Goal: Information Seeking & Learning: Understand process/instructions

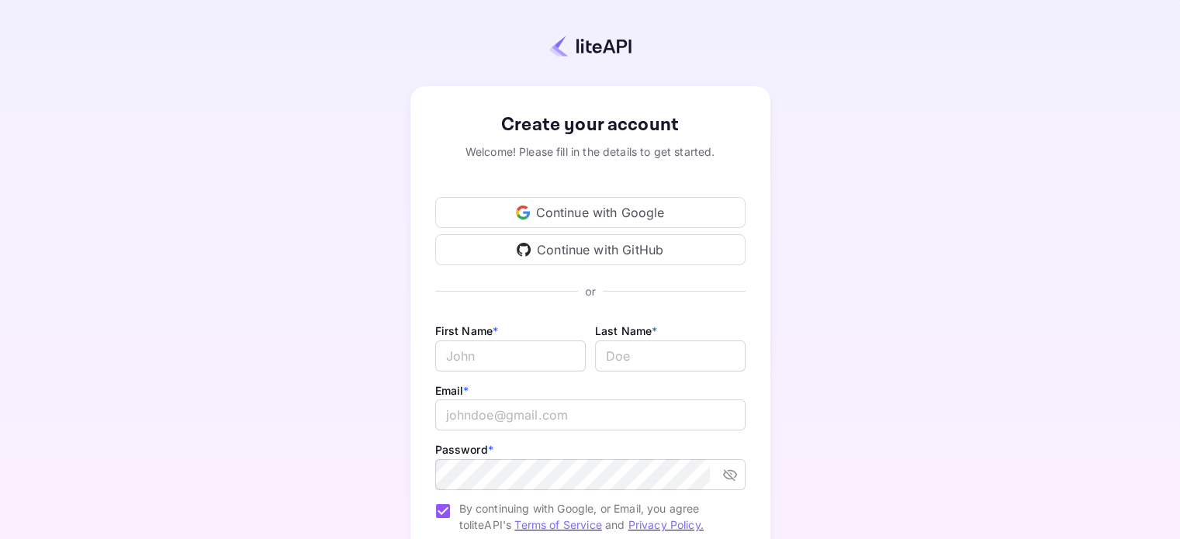
click at [633, 214] on div "Continue with Google" at bounding box center [590, 212] width 310 height 31
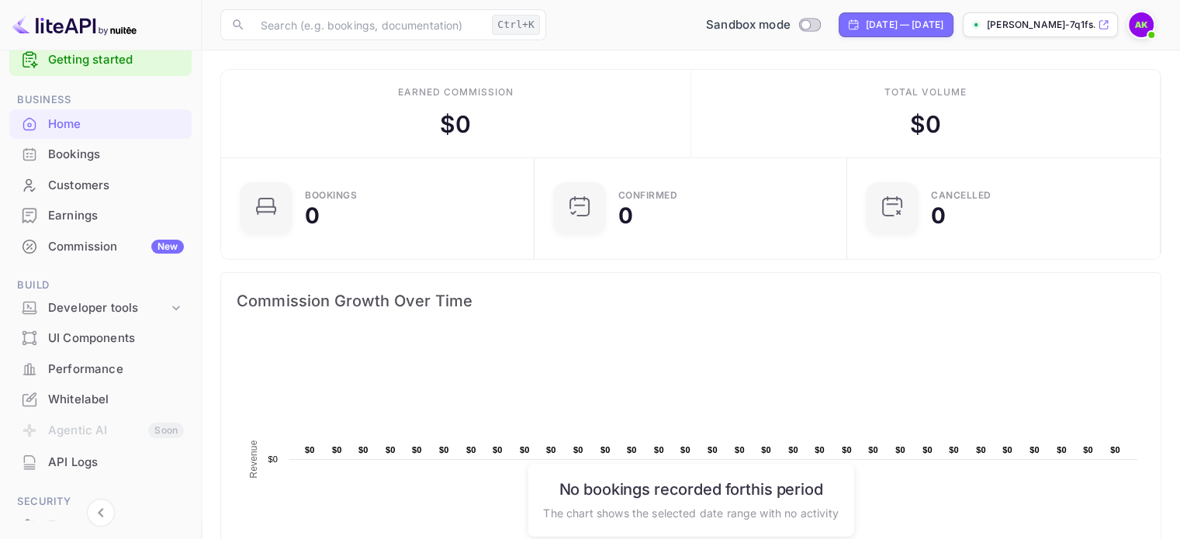
scroll to position [31, 0]
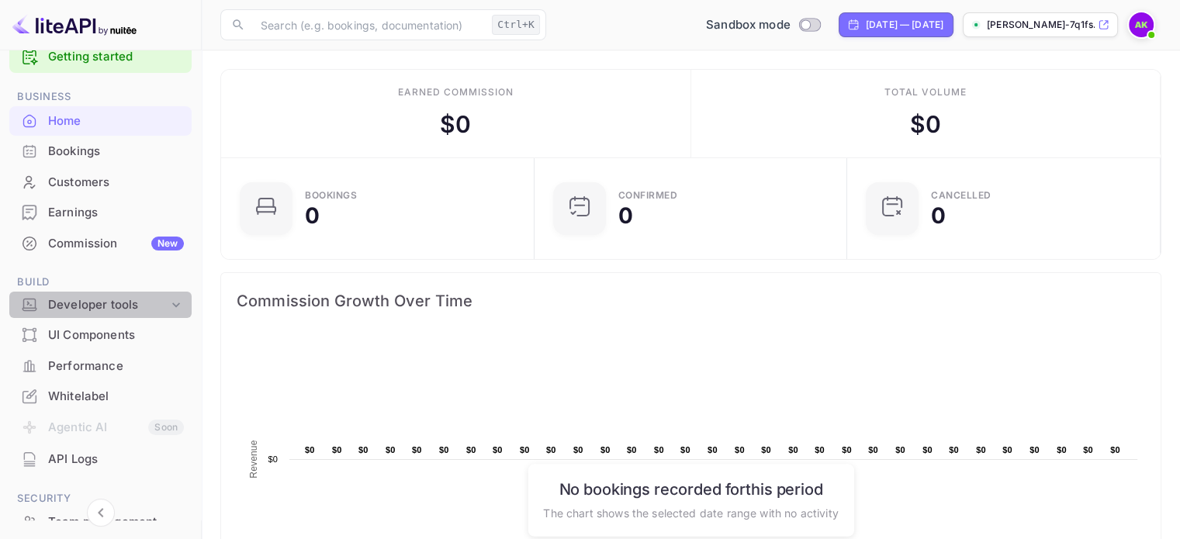
click at [146, 305] on div "Developer tools" at bounding box center [108, 305] width 120 height 18
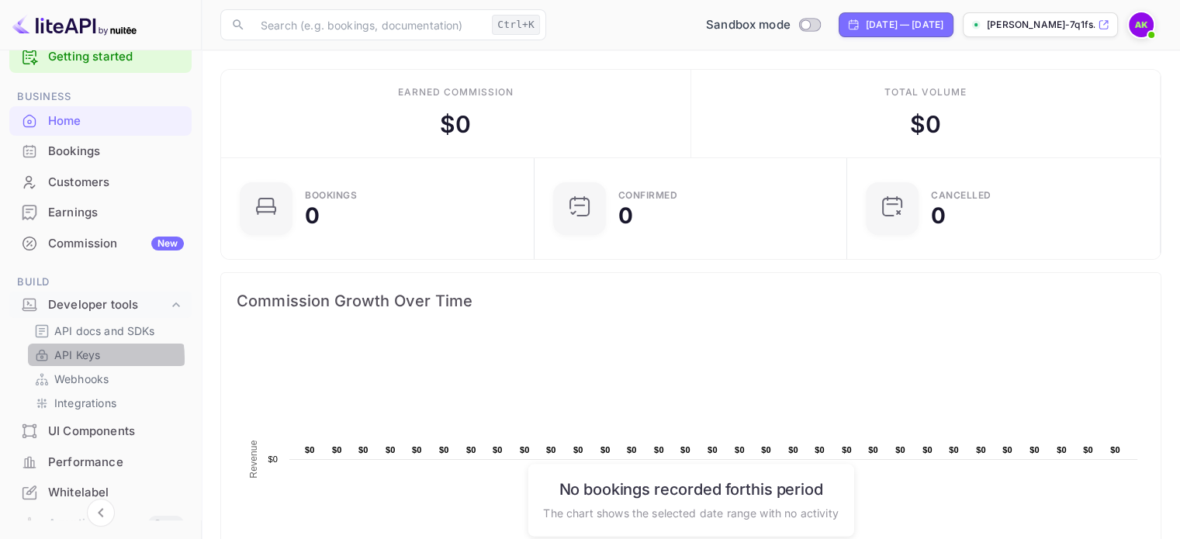
click at [85, 358] on p "API Keys" at bounding box center [77, 355] width 46 height 16
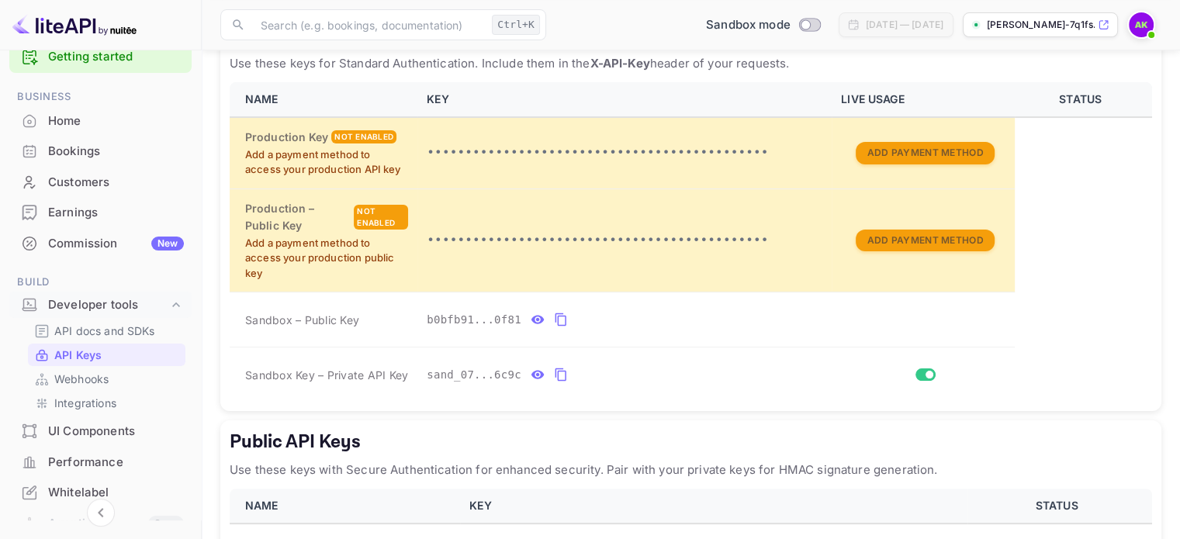
scroll to position [438, 0]
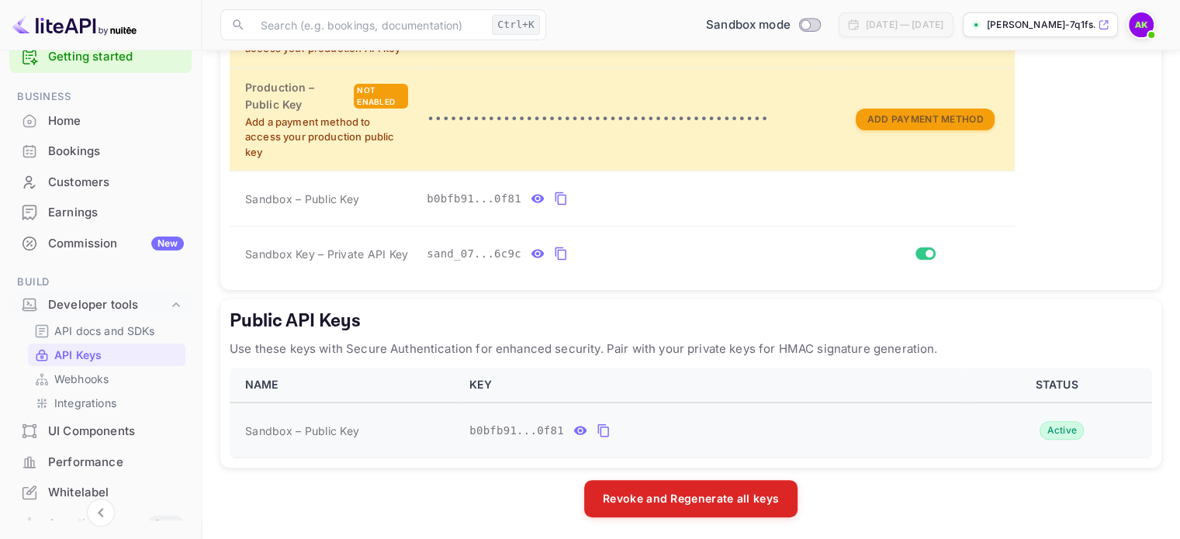
click at [597, 427] on icon "public api keys table" at bounding box center [604, 430] width 14 height 19
click at [574, 427] on icon "public api keys table" at bounding box center [580, 430] width 14 height 19
click at [722, 427] on icon "public api keys table" at bounding box center [729, 430] width 14 height 19
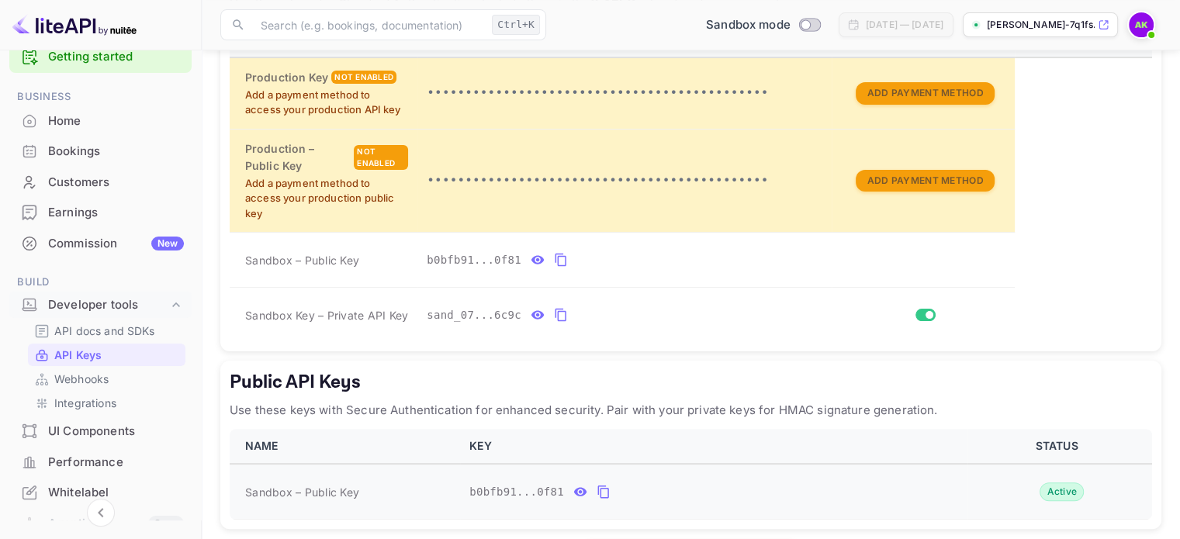
scroll to position [376, 0]
click at [554, 312] on icon "private api keys table" at bounding box center [561, 315] width 14 height 19
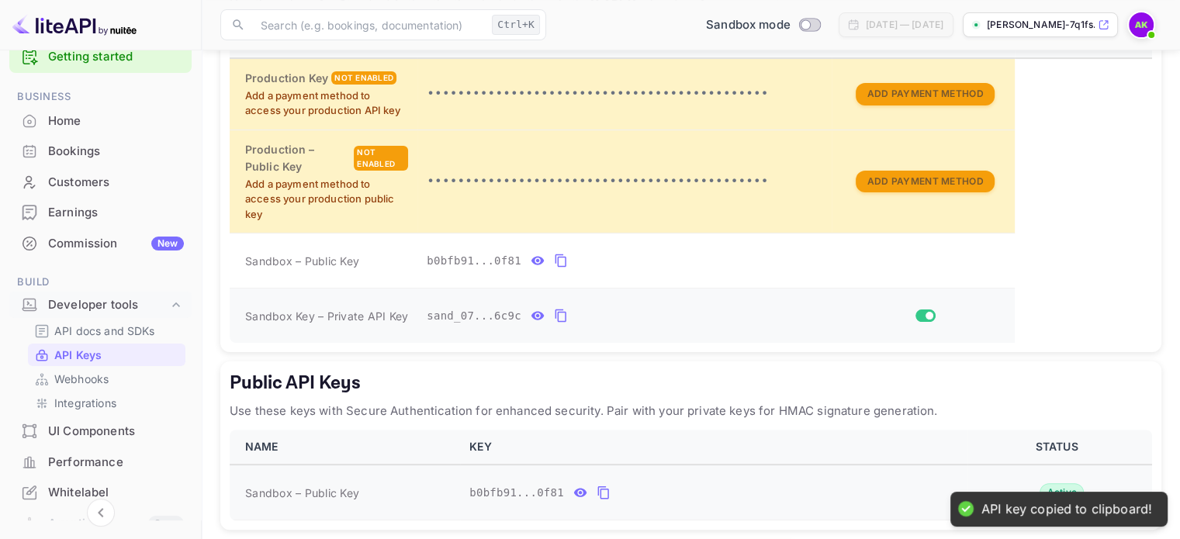
click at [554, 312] on icon "private api keys table" at bounding box center [561, 315] width 14 height 19
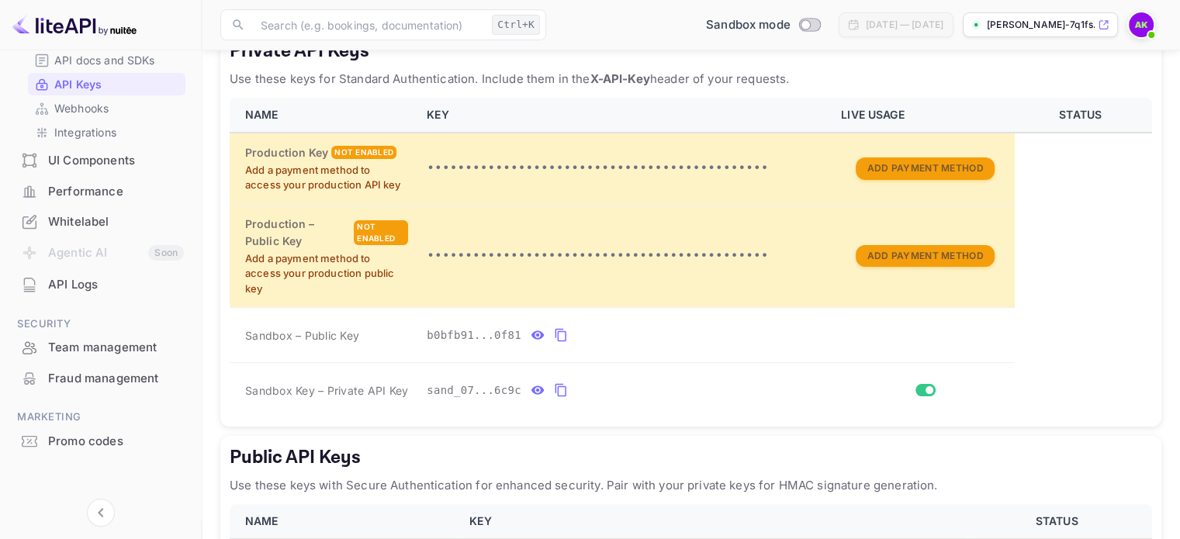
scroll to position [304, 0]
click at [59, 279] on div "API Logs" at bounding box center [116, 283] width 136 height 18
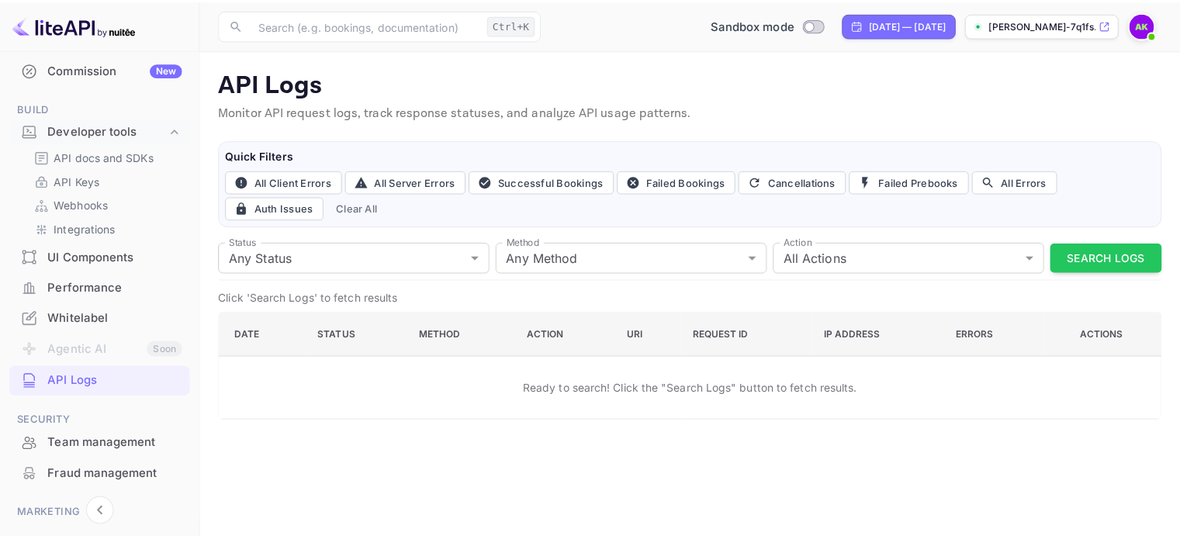
scroll to position [204, 0]
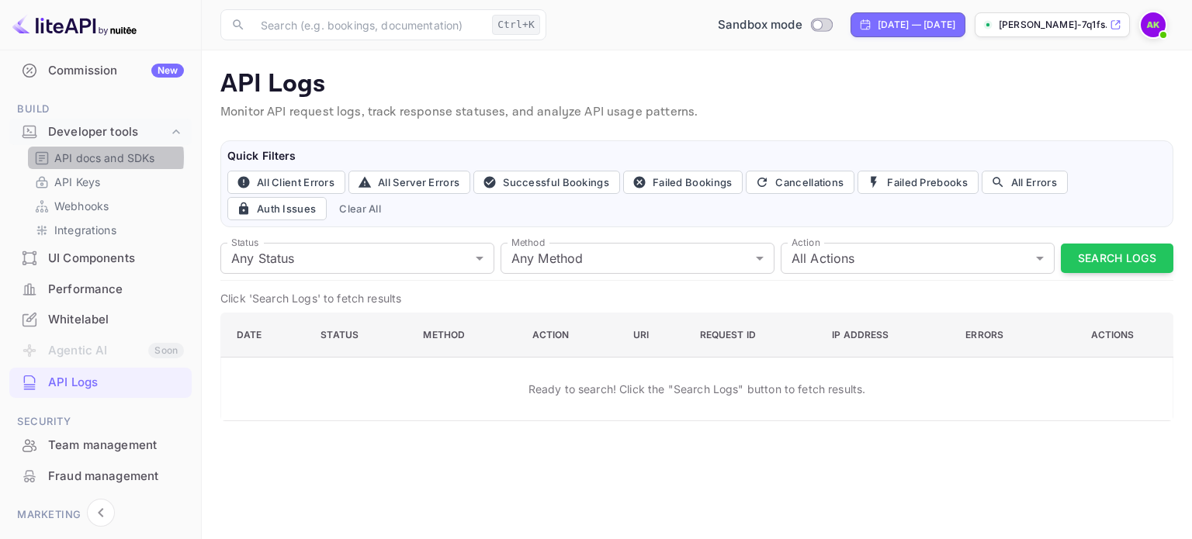
click at [92, 157] on p "API docs and SDKs" at bounding box center [104, 158] width 101 height 16
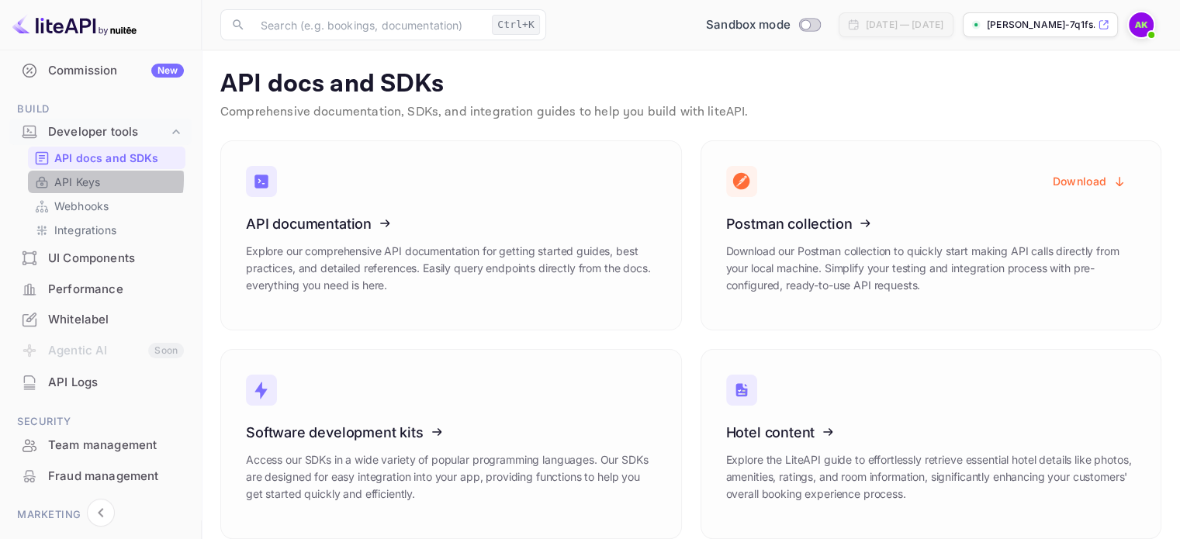
click at [83, 179] on p "API Keys" at bounding box center [77, 182] width 46 height 16
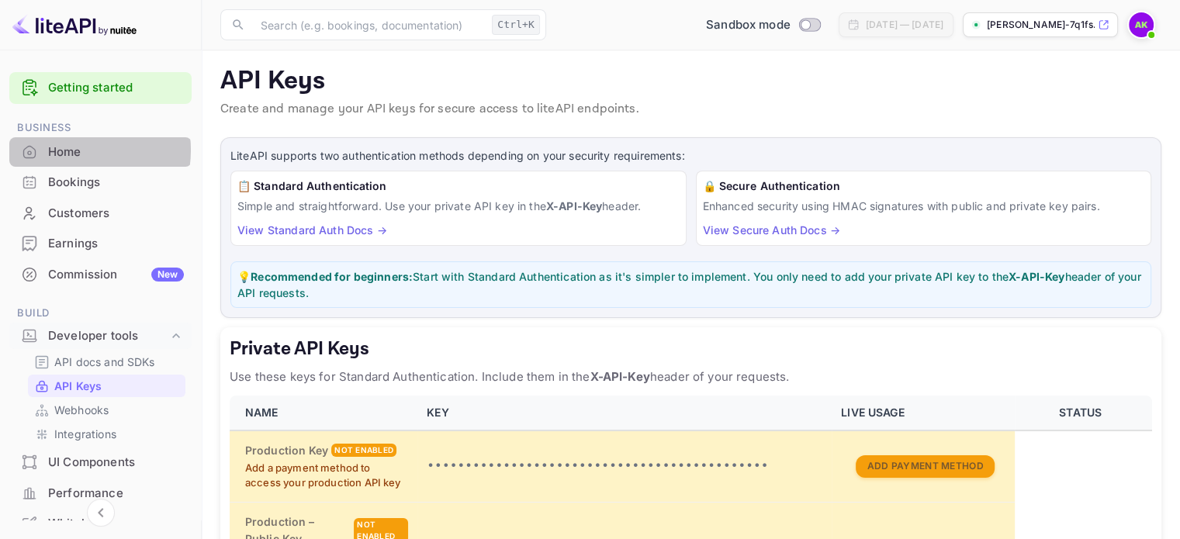
click at [64, 150] on div "Home" at bounding box center [116, 153] width 136 height 18
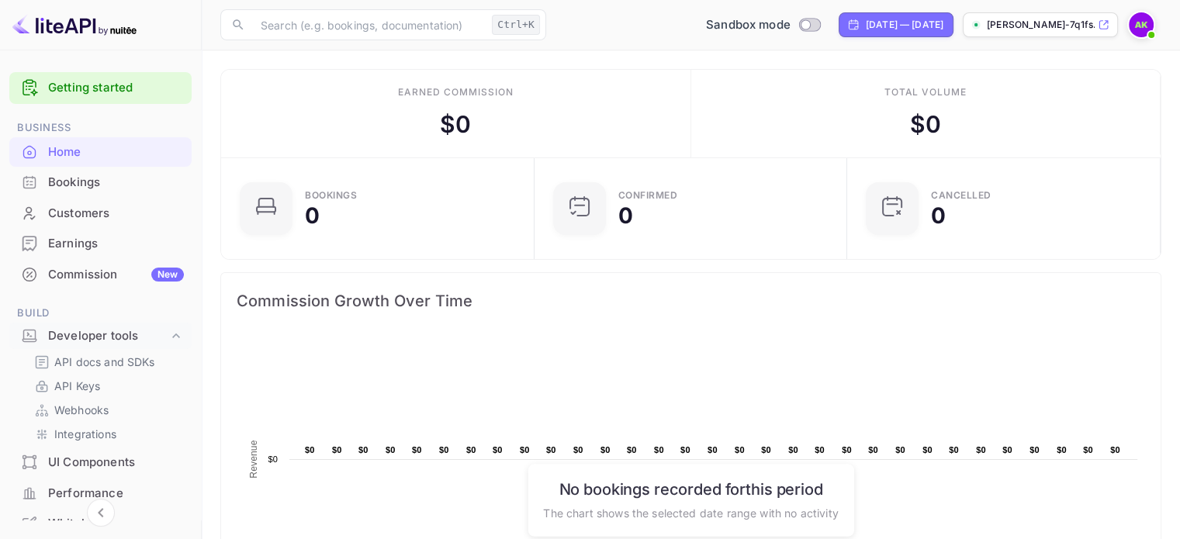
click at [96, 180] on div "Bookings" at bounding box center [116, 183] width 136 height 18
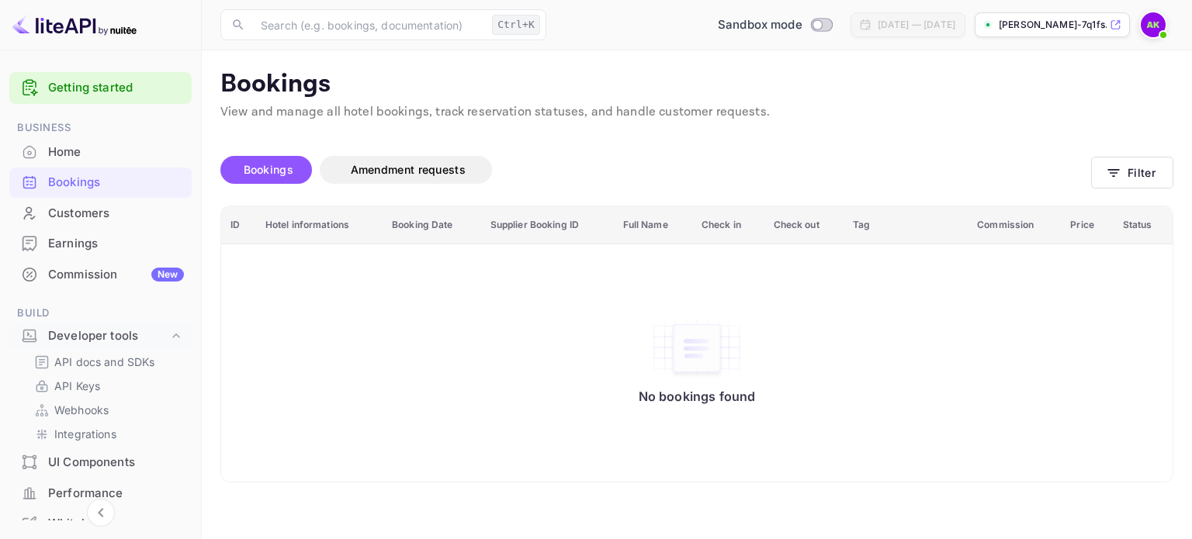
click at [444, 283] on div "No bookings found" at bounding box center [697, 363] width 920 height 216
click at [99, 213] on div "Customers" at bounding box center [116, 214] width 136 height 18
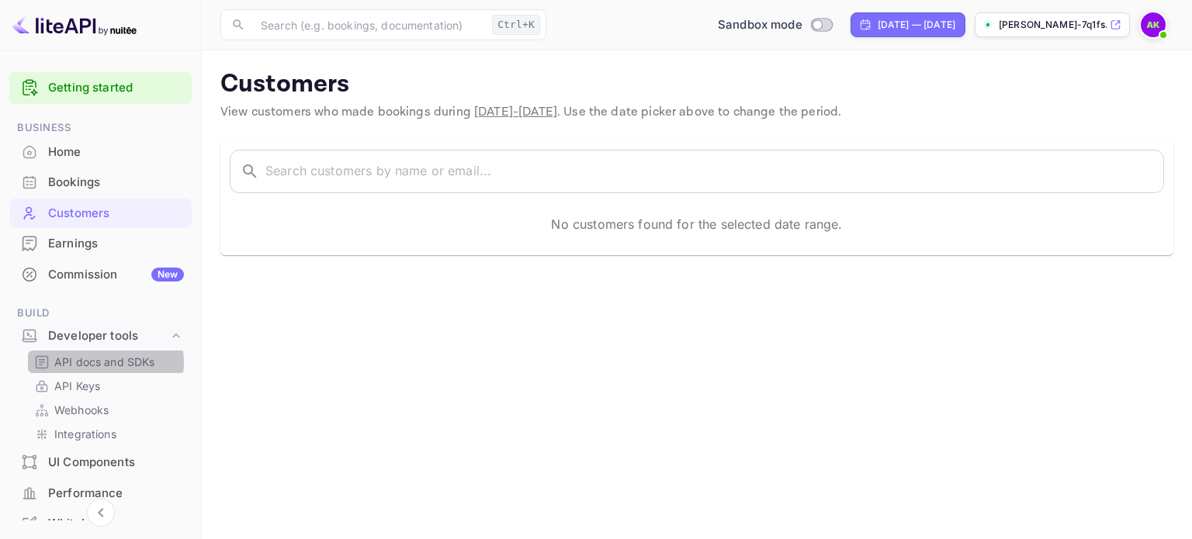
click at [102, 362] on p "API docs and SDKs" at bounding box center [104, 362] width 101 height 16
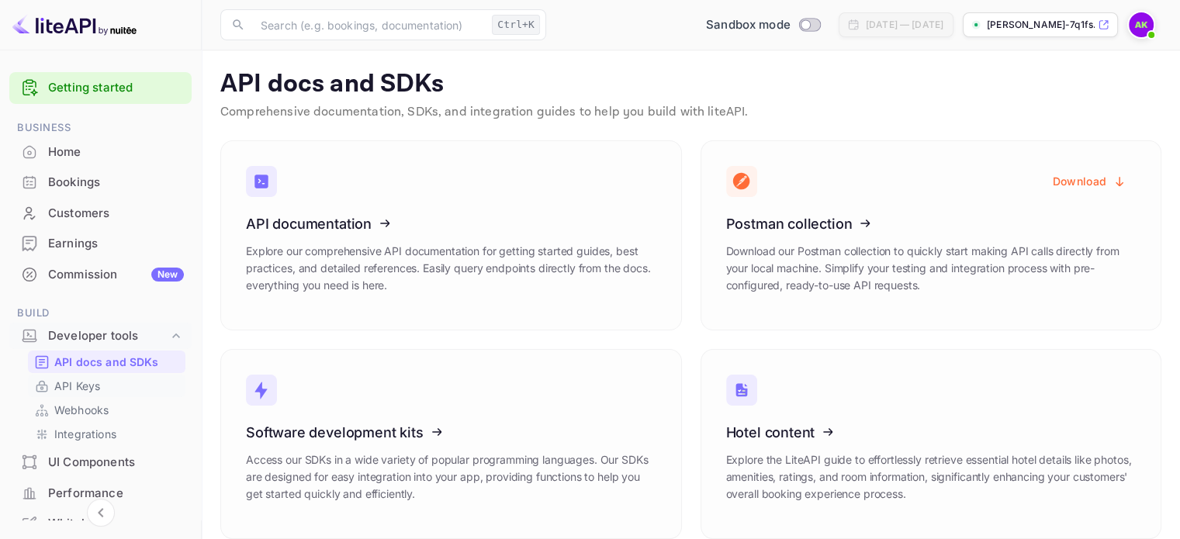
click at [95, 386] on p "API Keys" at bounding box center [77, 386] width 46 height 16
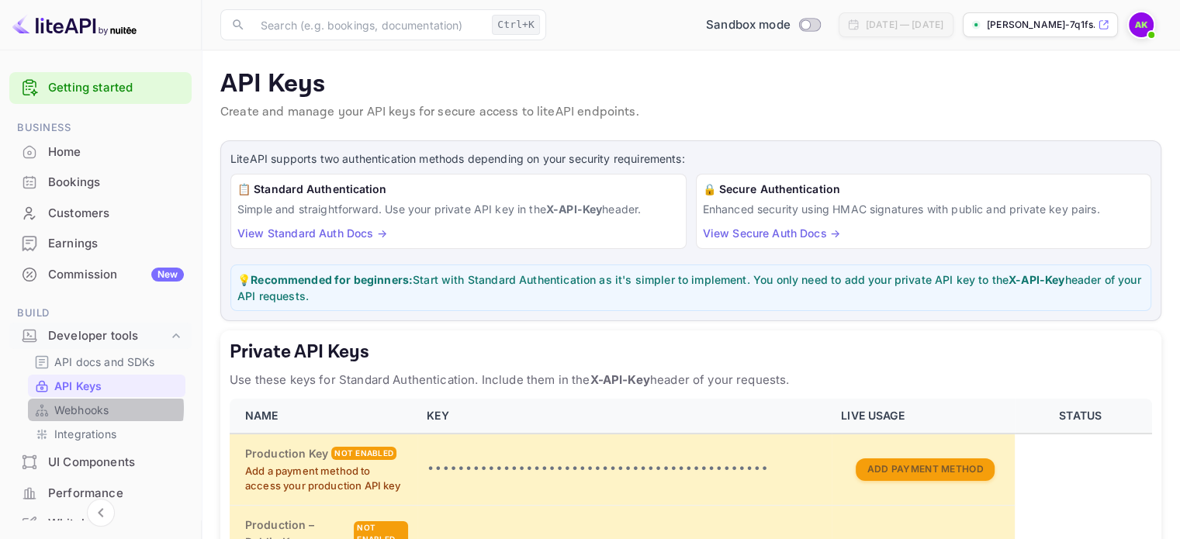
click at [96, 409] on p "Webhooks" at bounding box center [81, 410] width 54 height 16
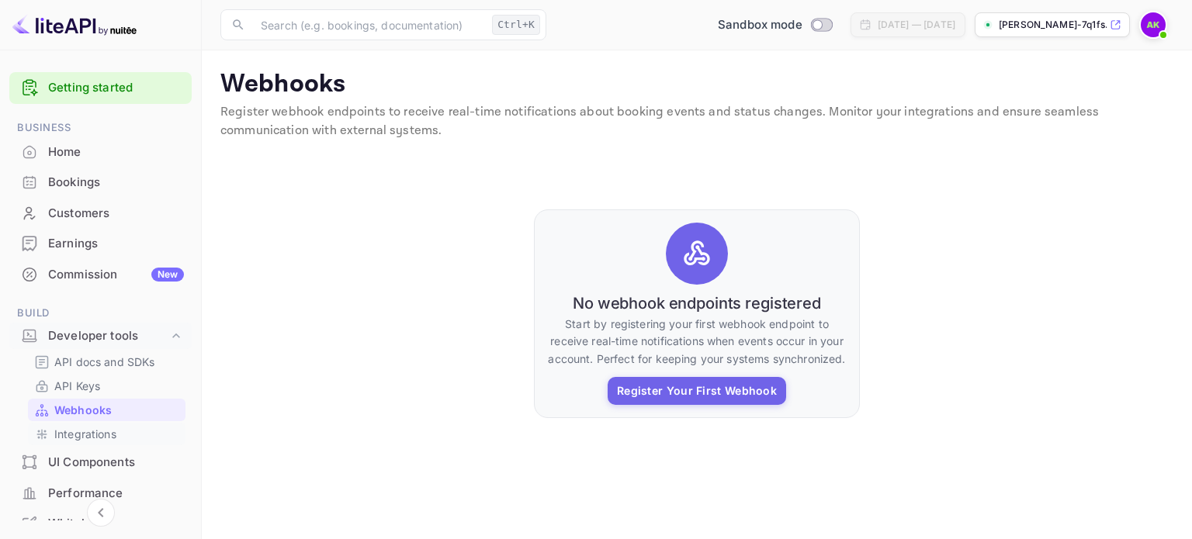
click at [92, 435] on p "Integrations" at bounding box center [85, 434] width 62 height 16
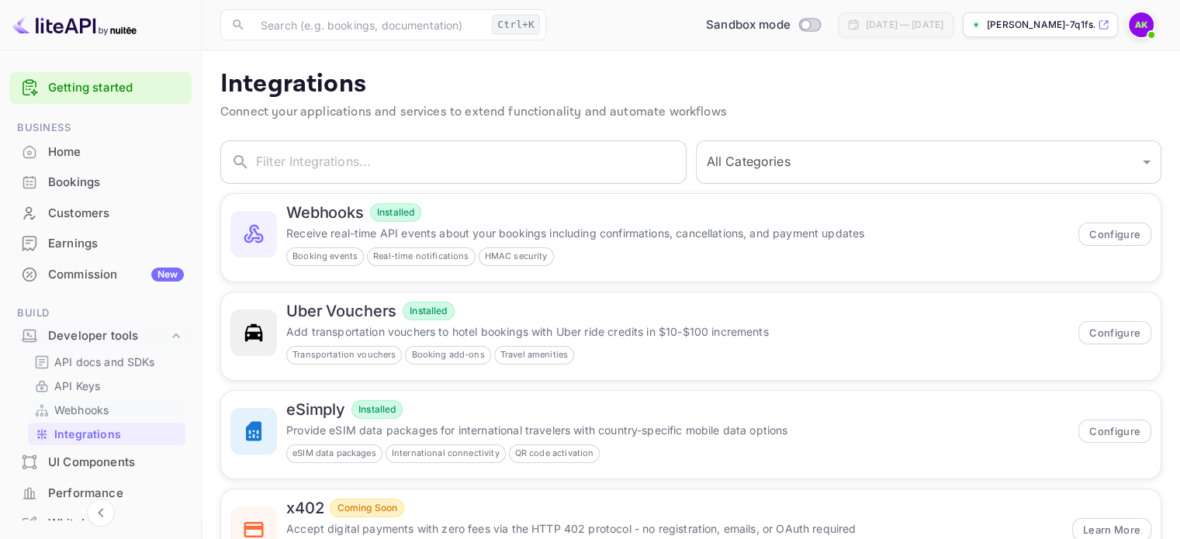
click at [90, 409] on p "Webhooks" at bounding box center [81, 410] width 54 height 16
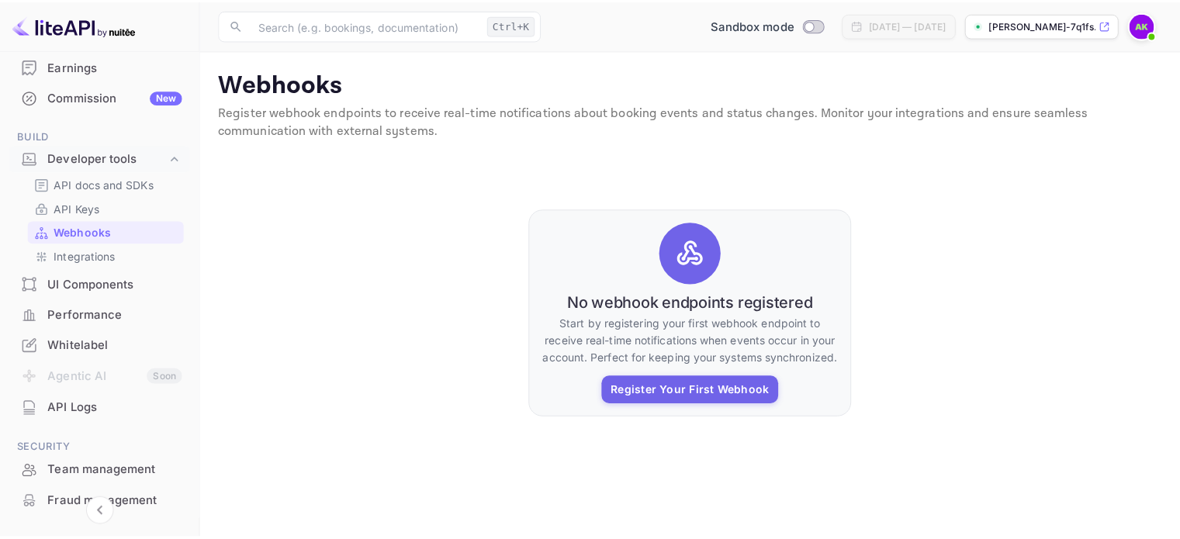
scroll to position [150, 0]
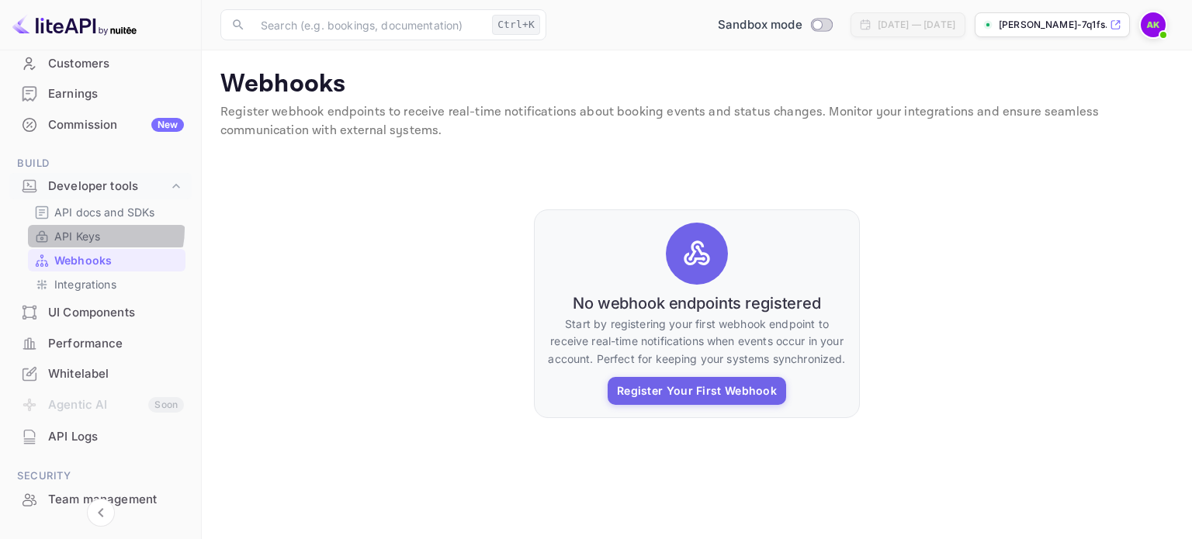
click at [85, 228] on p "API Keys" at bounding box center [77, 236] width 46 height 16
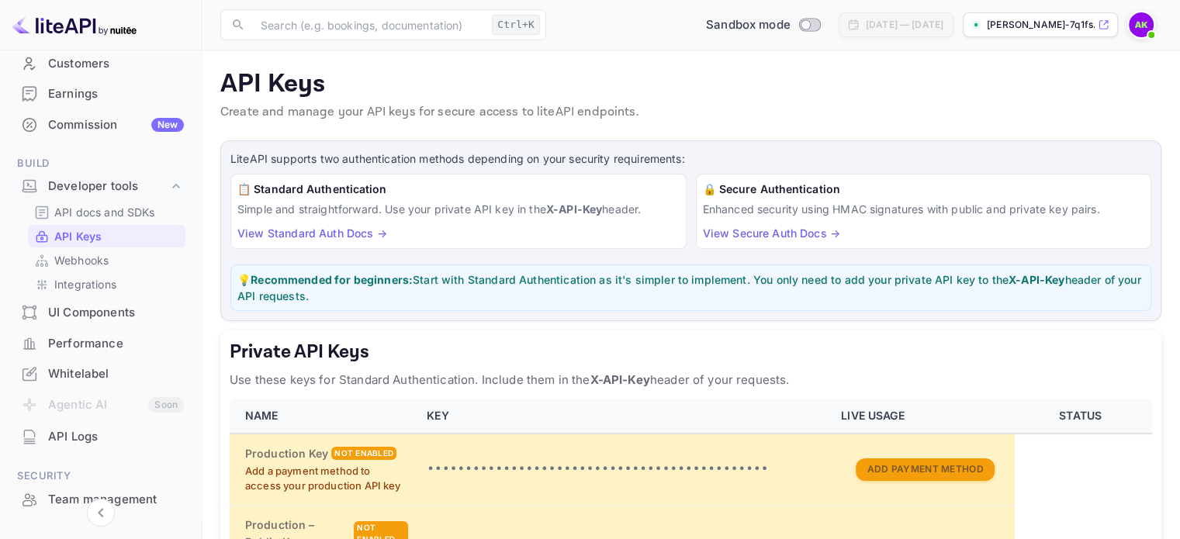
click at [355, 229] on link "View Standard Auth Docs →" at bounding box center [312, 233] width 150 height 13
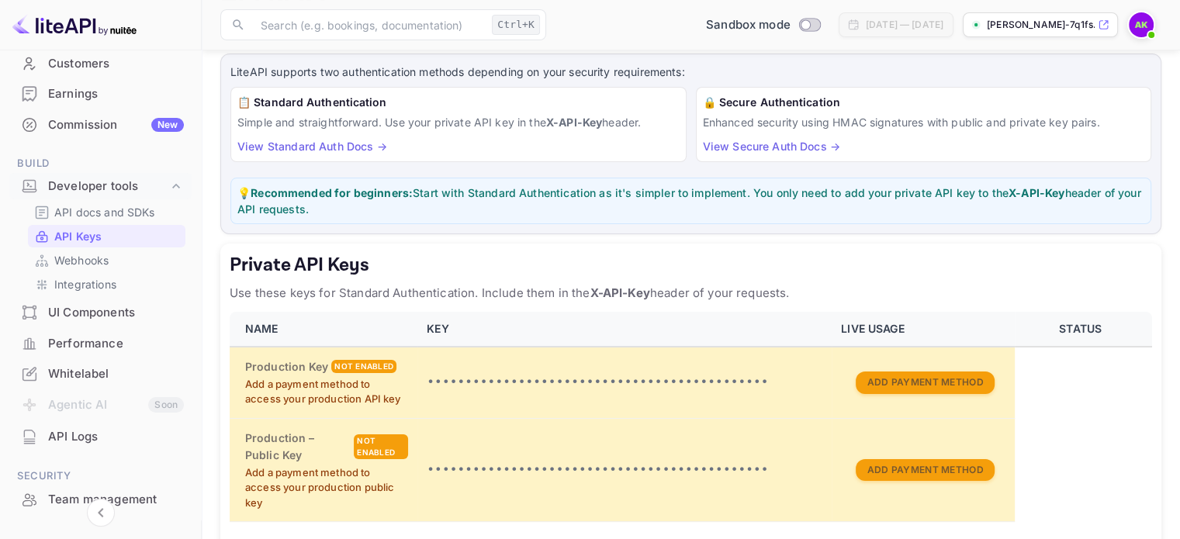
click at [134, 437] on div "API Logs" at bounding box center [116, 437] width 136 height 18
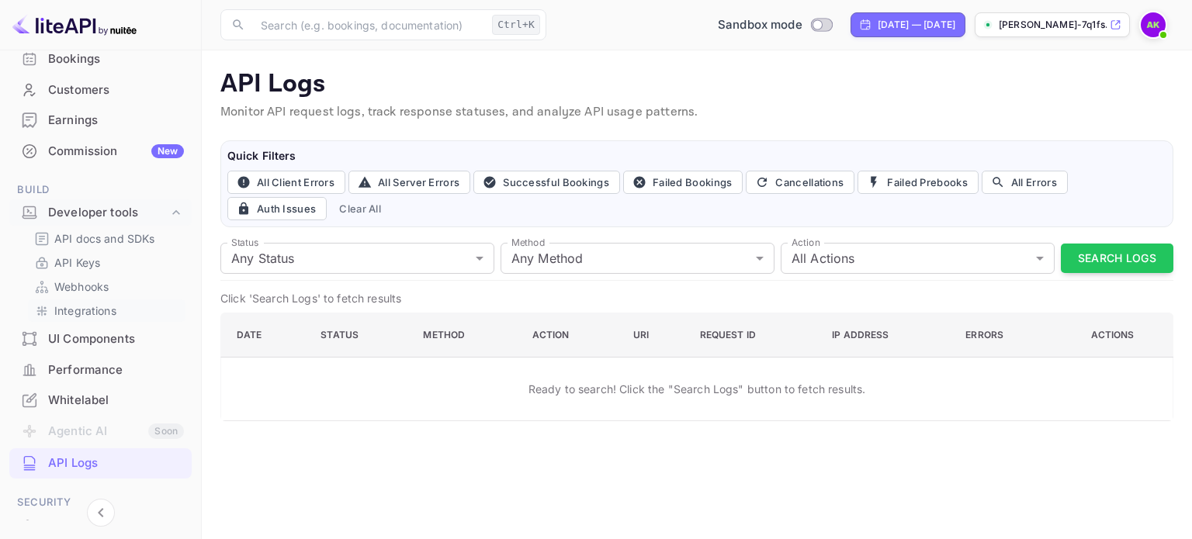
scroll to position [112, 0]
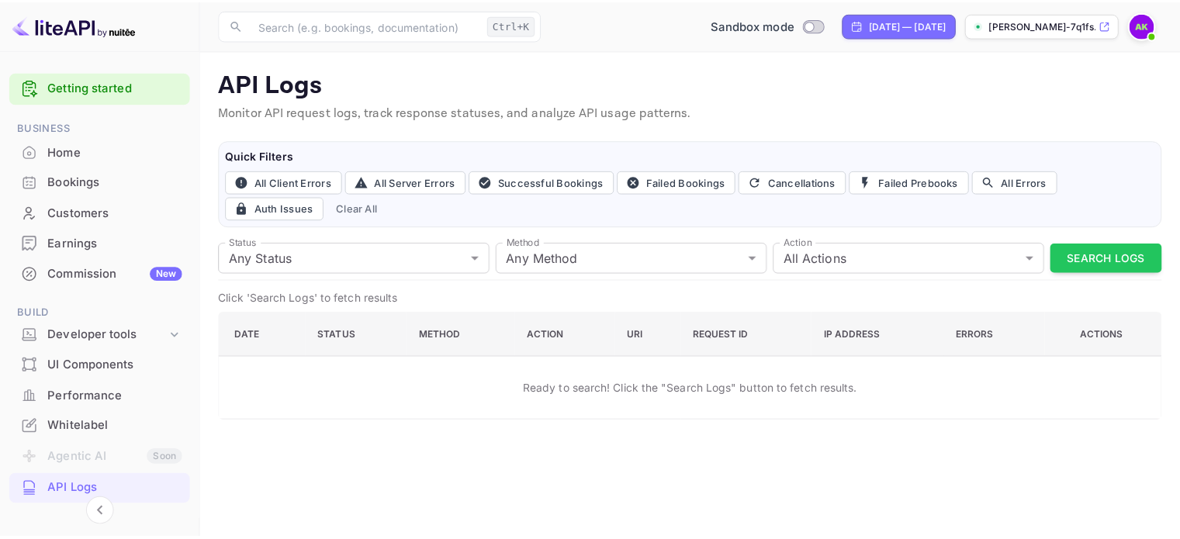
scroll to position [93, 0]
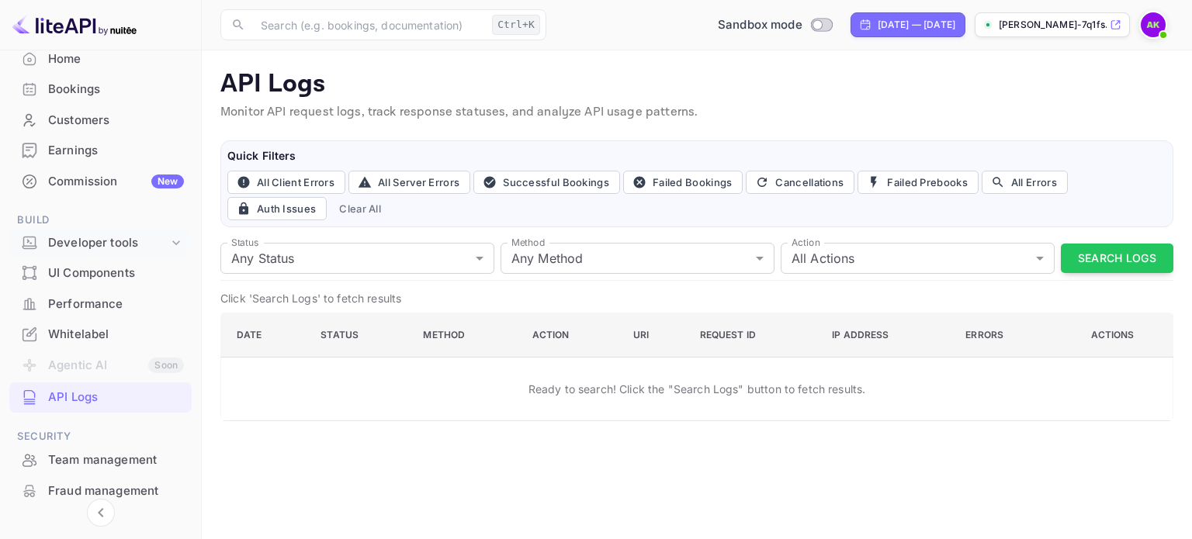
click at [116, 247] on div "Developer tools" at bounding box center [108, 243] width 120 height 18
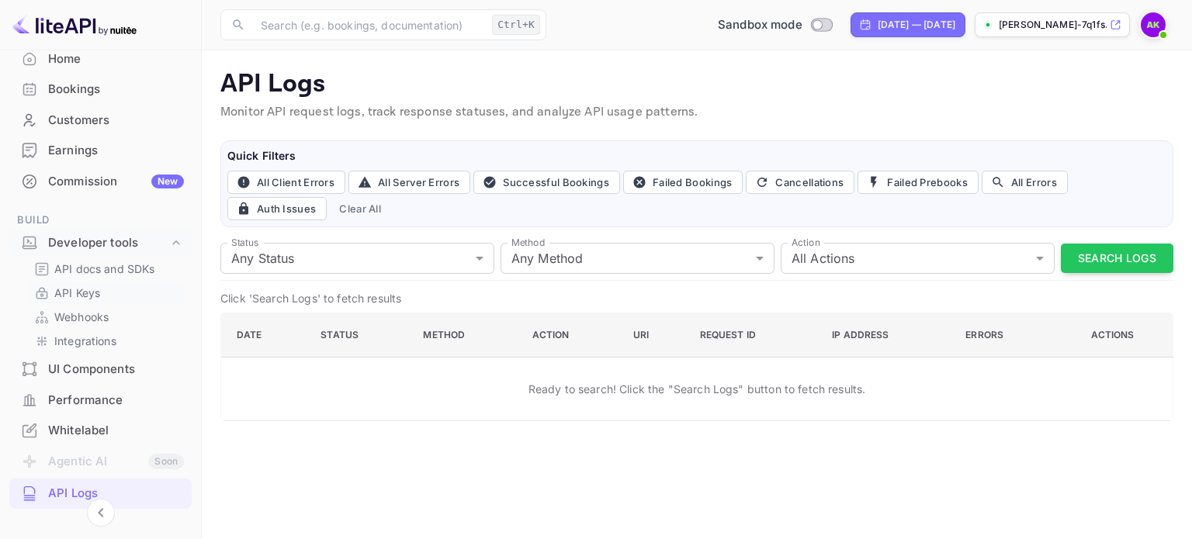
click at [90, 296] on p "API Keys" at bounding box center [77, 293] width 46 height 16
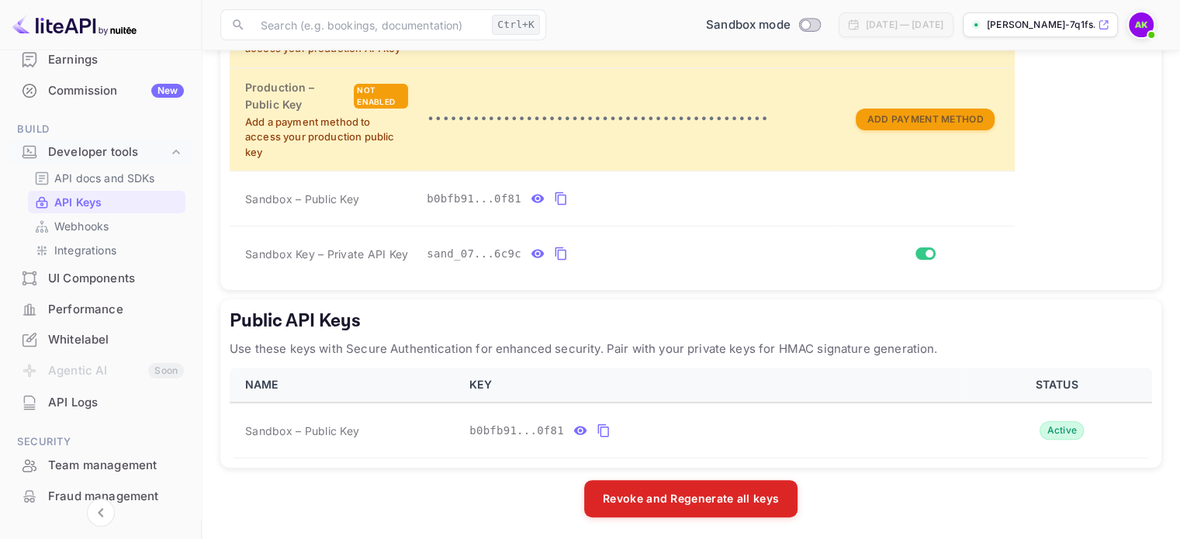
scroll to position [168, 0]
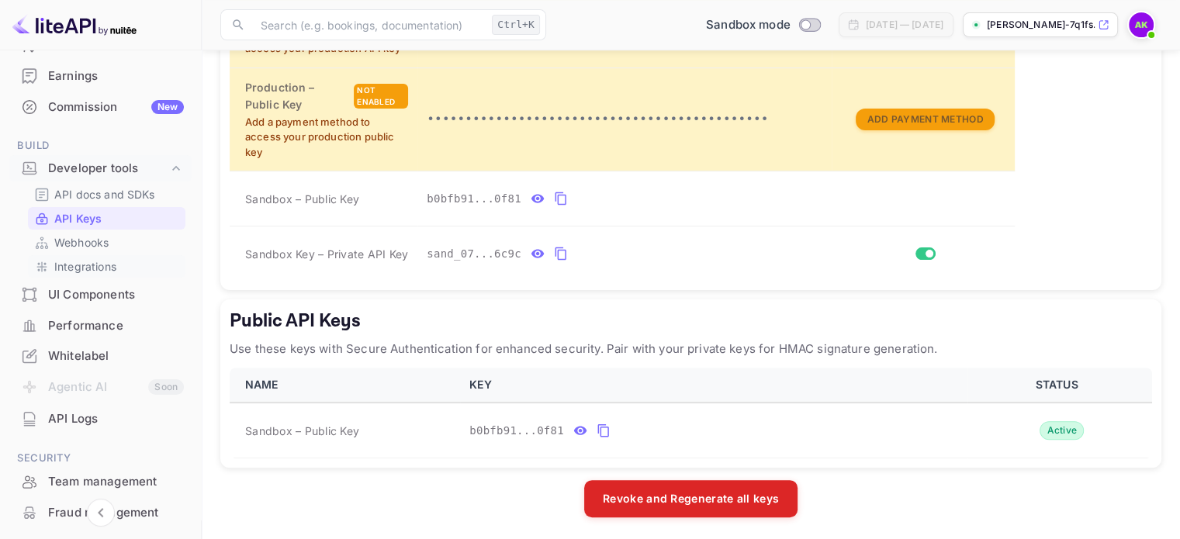
click at [99, 266] on p "Integrations" at bounding box center [85, 266] width 62 height 16
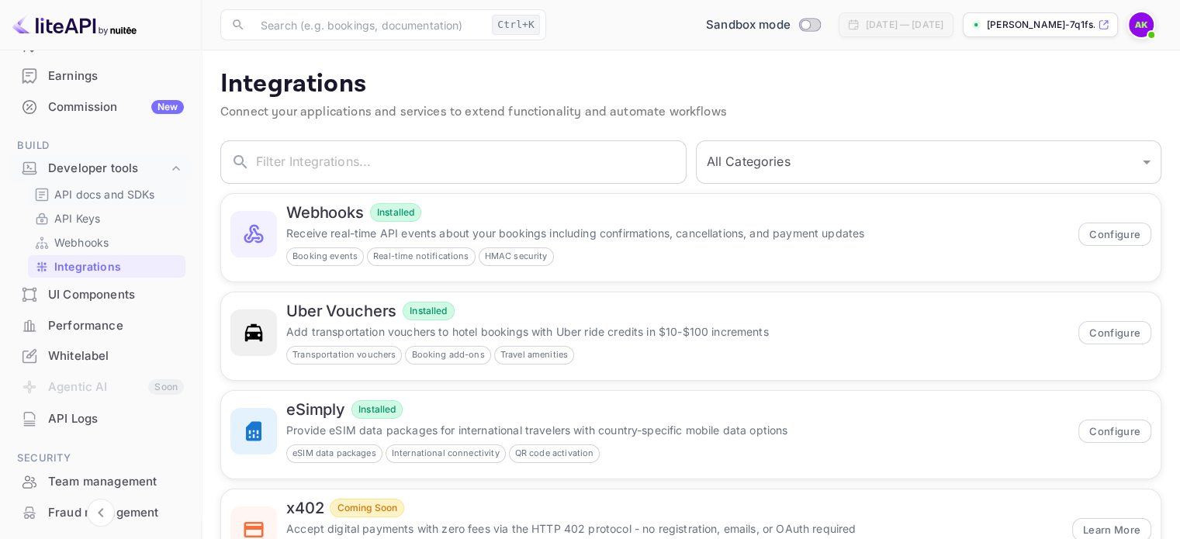
click at [90, 191] on p "API docs and SDKs" at bounding box center [104, 194] width 101 height 16
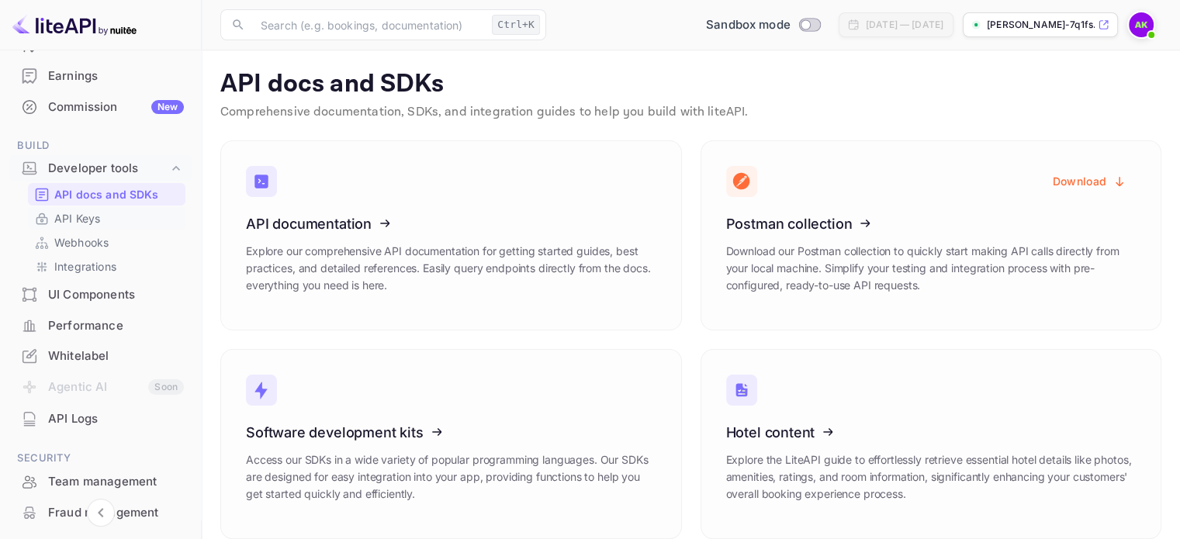
click at [82, 214] on p "API Keys" at bounding box center [77, 218] width 46 height 16
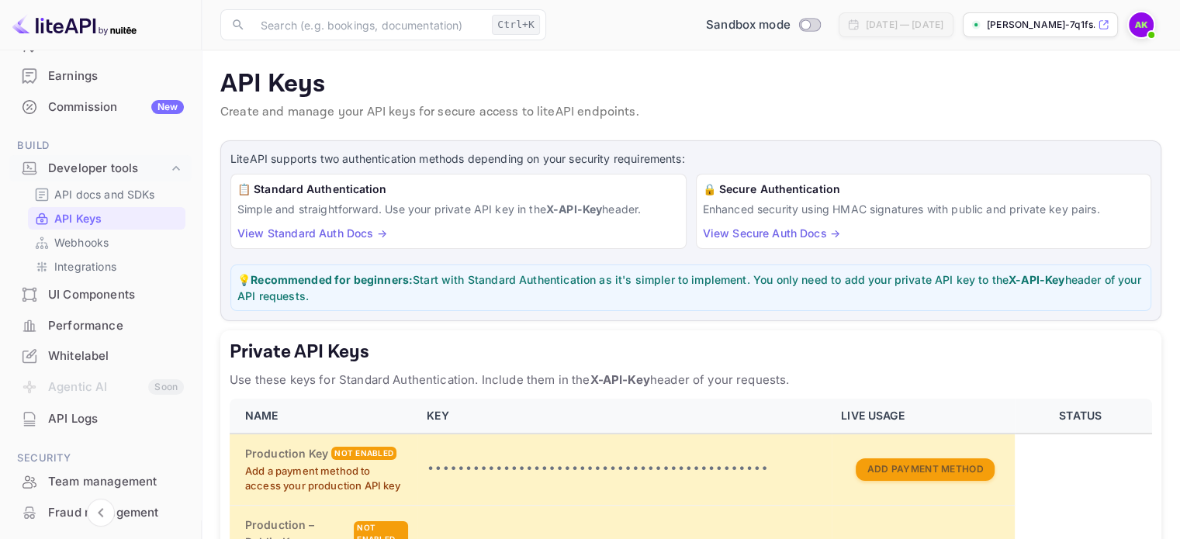
click at [353, 232] on link "View Standard Auth Docs →" at bounding box center [312, 233] width 150 height 13
